Goal: Task Accomplishment & Management: Check status

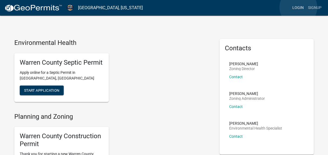
click at [299, 7] on link "Login" at bounding box center [299, 8] width 16 height 10
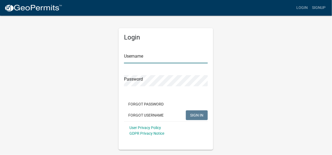
drag, startPoint x: 161, startPoint y: 59, endPoint x: 158, endPoint y: 59, distance: 3.8
click at [159, 59] on input "Username" at bounding box center [166, 57] width 84 height 11
type input "[EMAIL_ADDRESS][DOMAIN_NAME]"
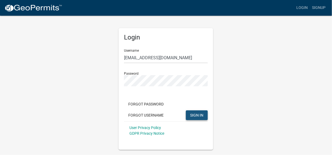
click at [200, 118] on button "SIGN IN" at bounding box center [197, 115] width 22 height 10
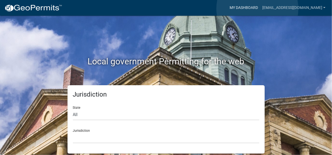
click at [258, 9] on link "My Dashboard" at bounding box center [244, 8] width 33 height 10
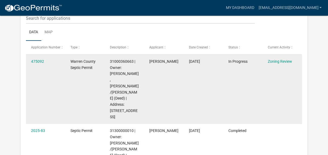
scroll to position [71, 0]
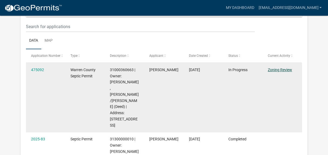
click at [279, 69] on link "Zoning Review" at bounding box center [280, 70] width 24 height 4
